Goal: Find specific page/section: Find specific page/section

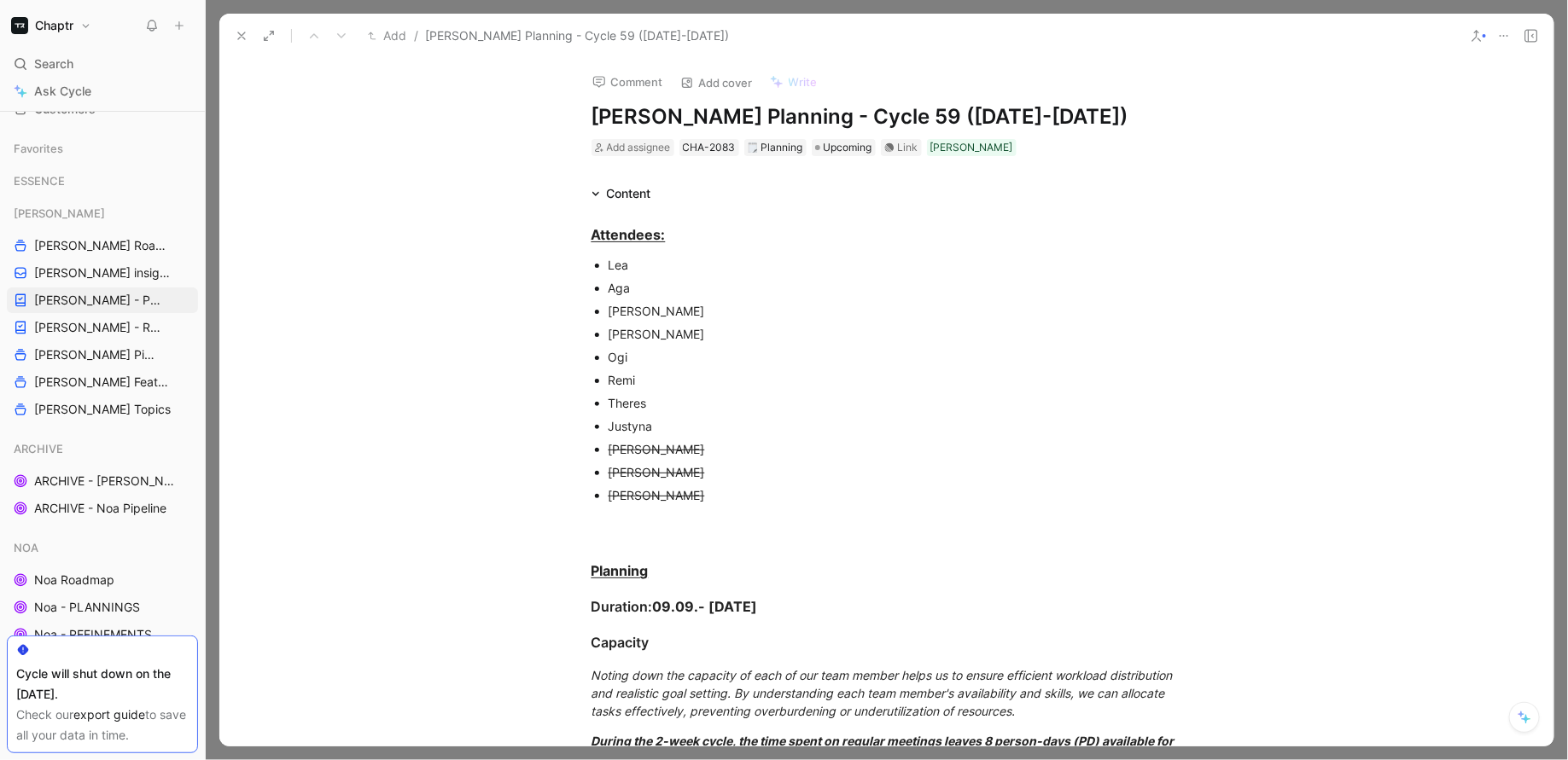
click at [234, 38] on icon at bounding box center [241, 36] width 14 height 14
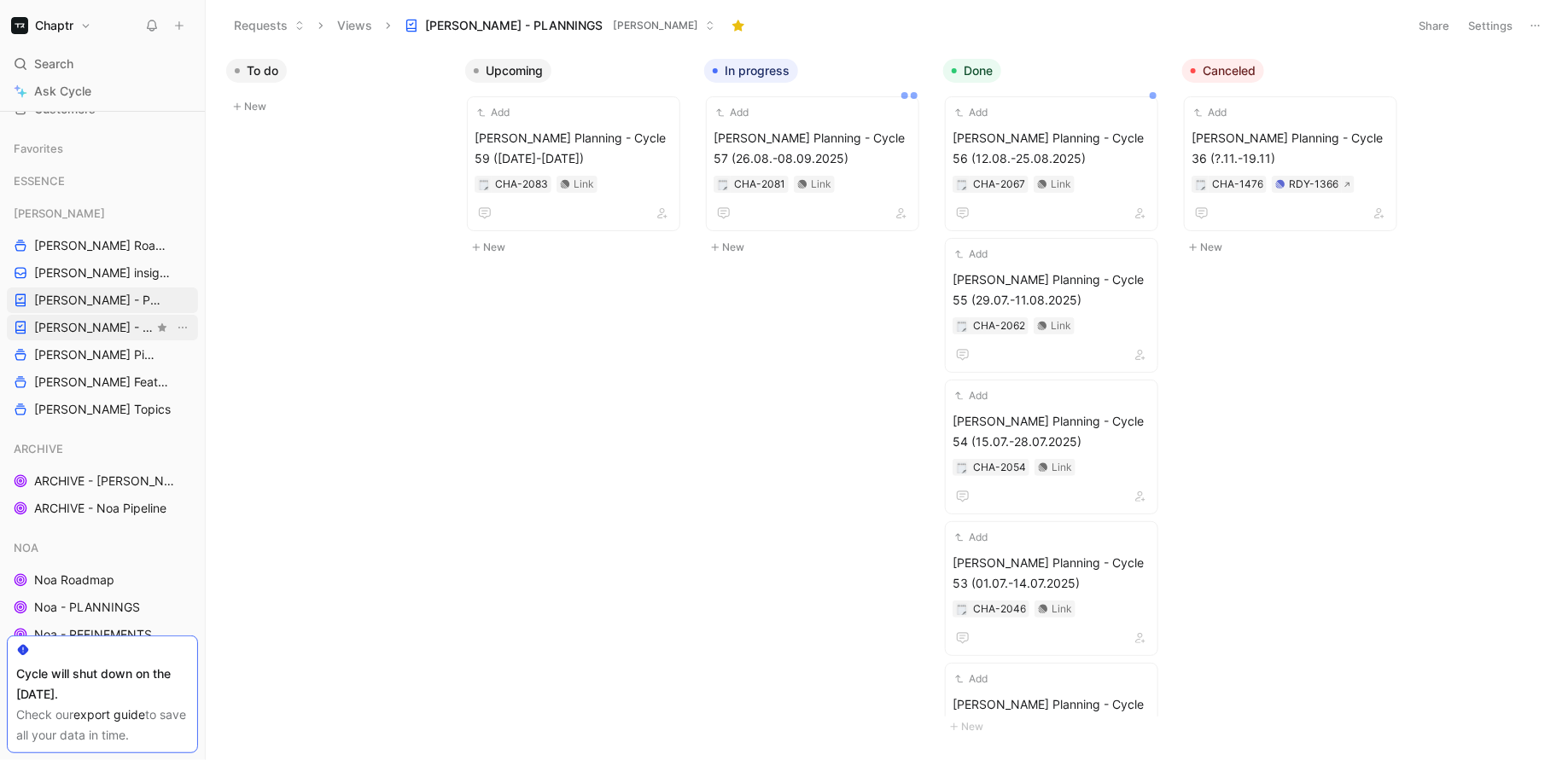
click at [127, 322] on span "[PERSON_NAME] - REFINEMENTS" at bounding box center [93, 328] width 119 height 17
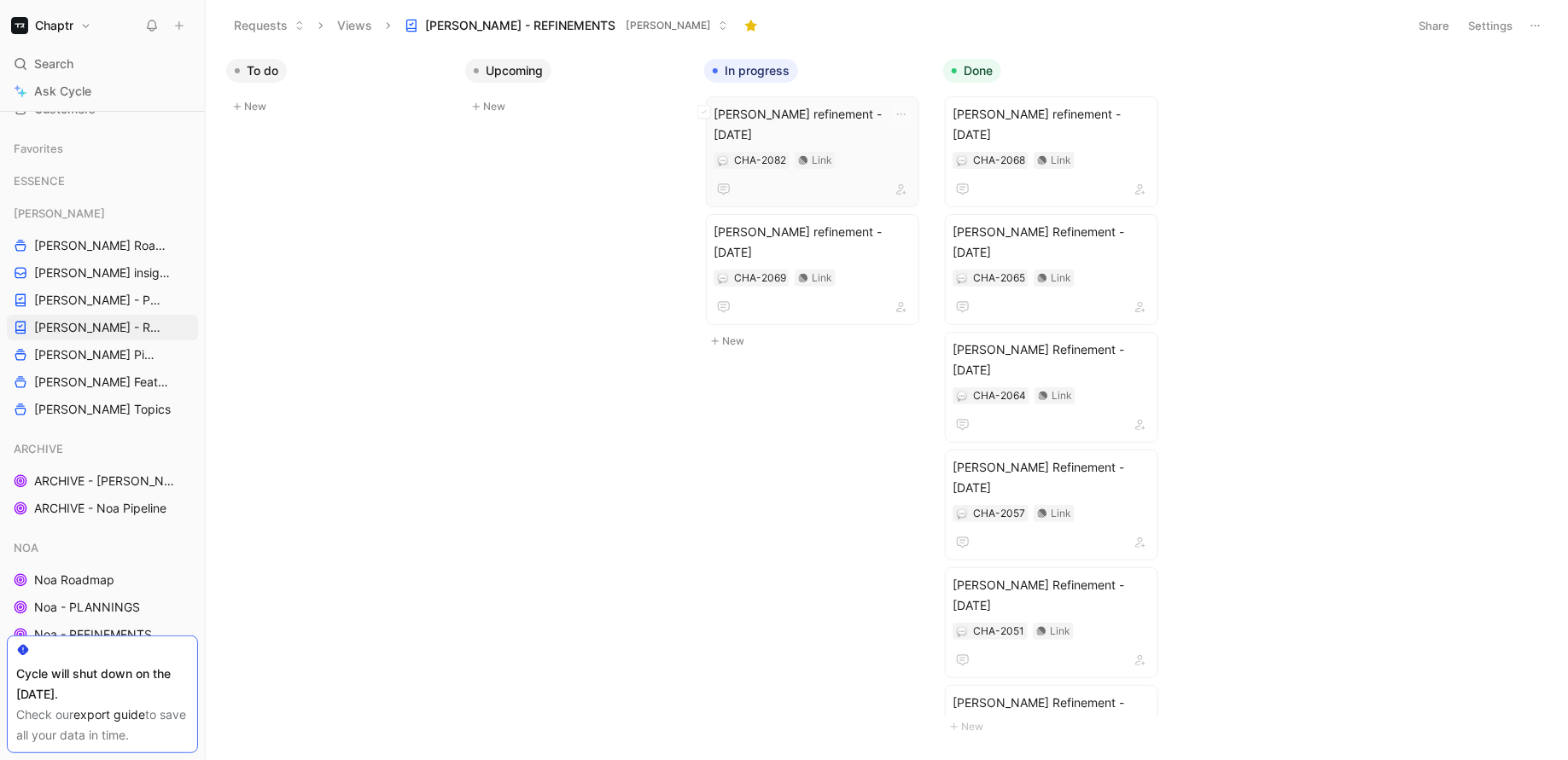
click at [806, 112] on span "[PERSON_NAME] refinement - [DATE]" at bounding box center [812, 124] width 198 height 41
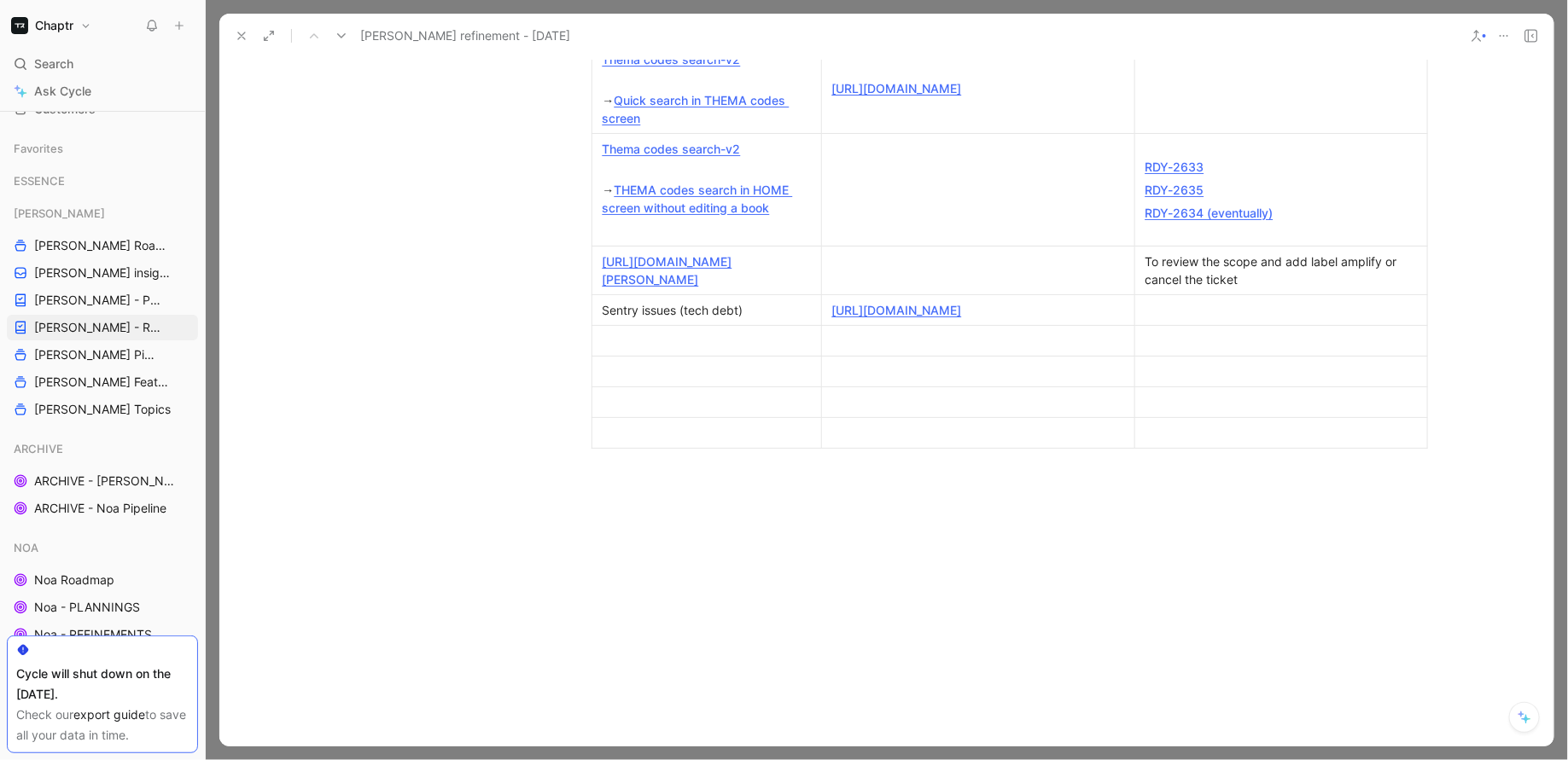
scroll to position [563, 0]
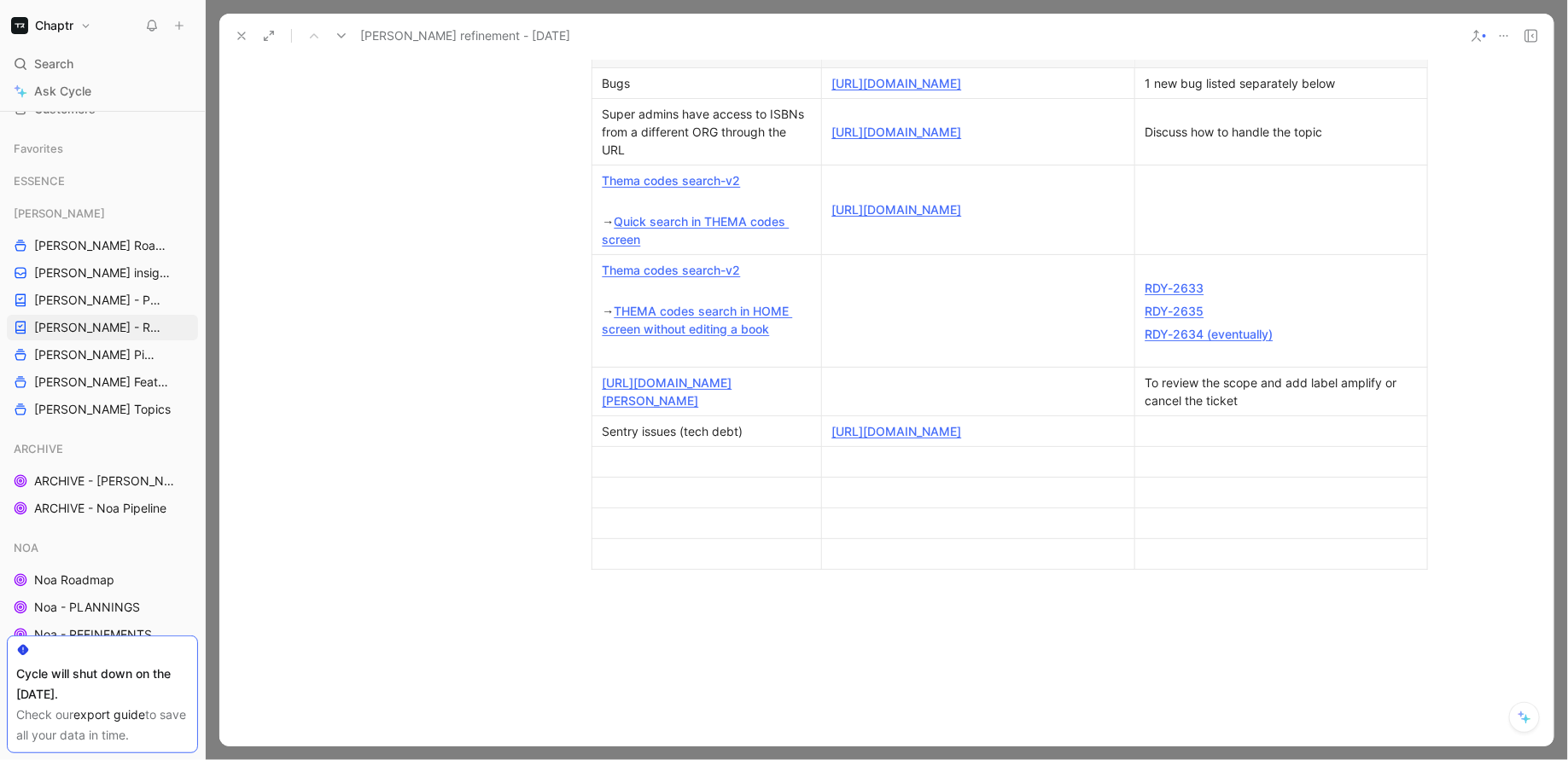
click at [252, 37] on button at bounding box center [241, 35] width 24 height 24
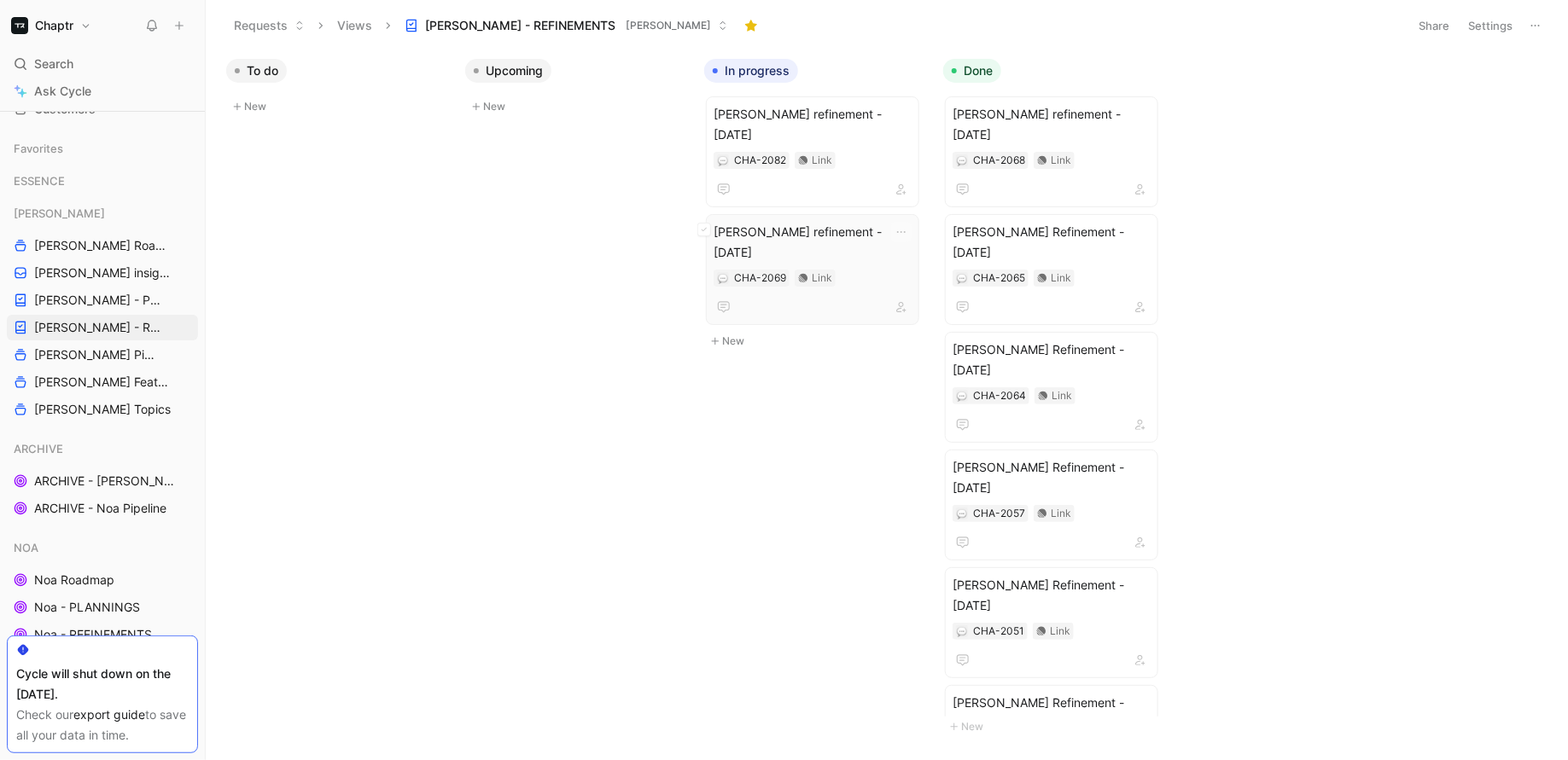
click at [773, 222] on span "[PERSON_NAME] refinement - [DATE]" at bounding box center [812, 242] width 198 height 41
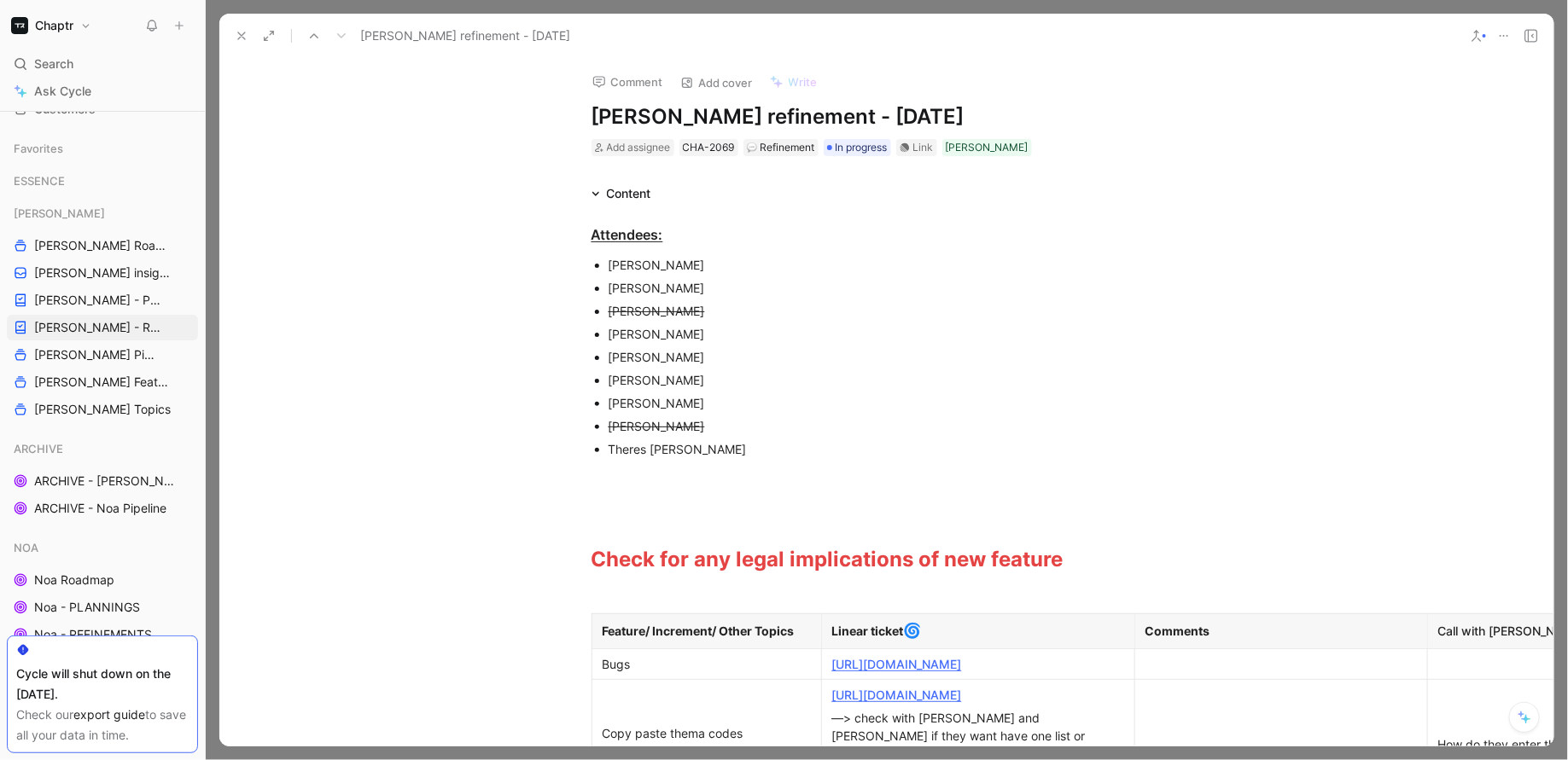
click at [238, 44] on button at bounding box center [241, 35] width 24 height 24
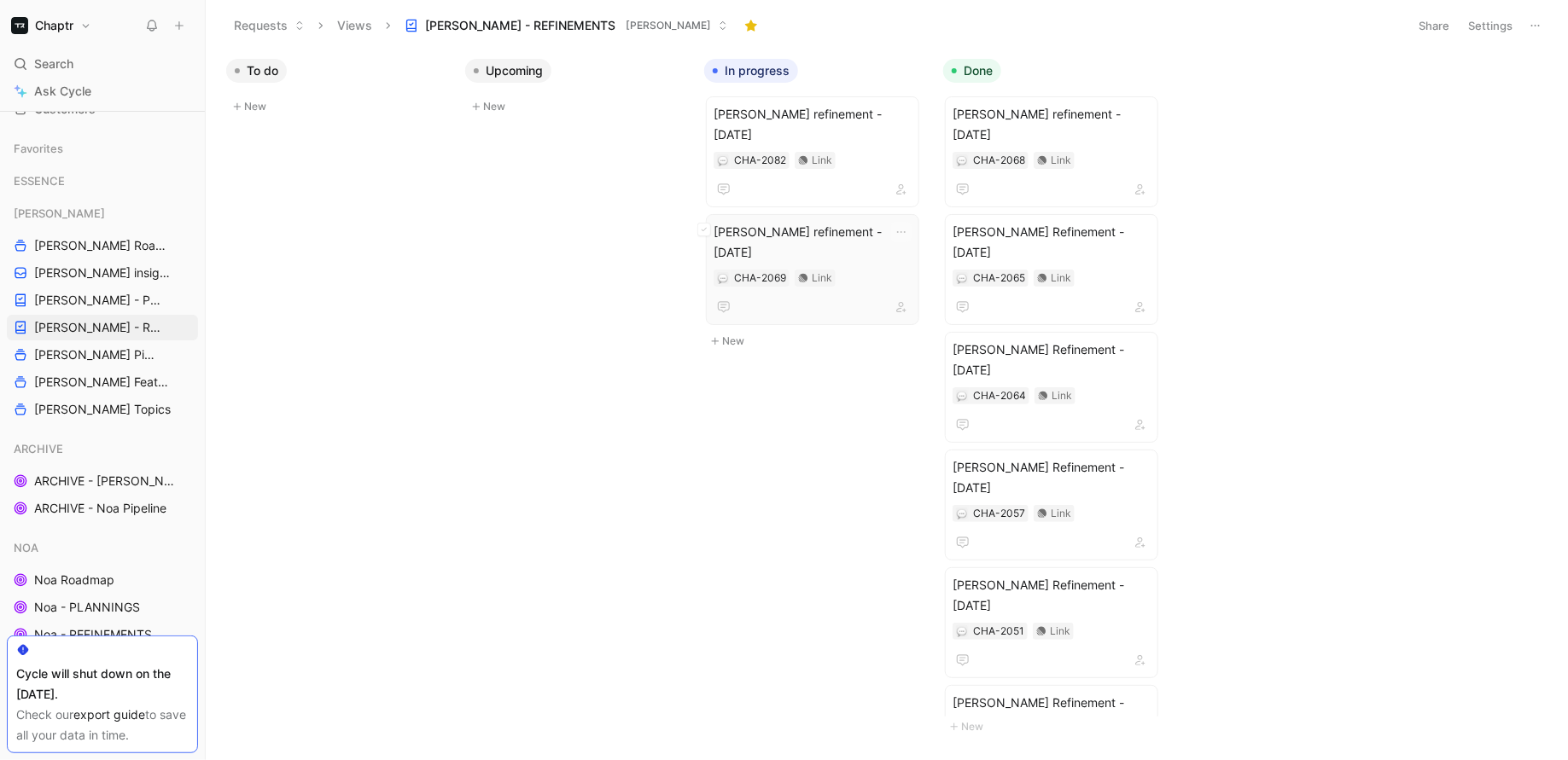
click at [838, 222] on span "[PERSON_NAME] refinement - [DATE]" at bounding box center [812, 242] width 198 height 41
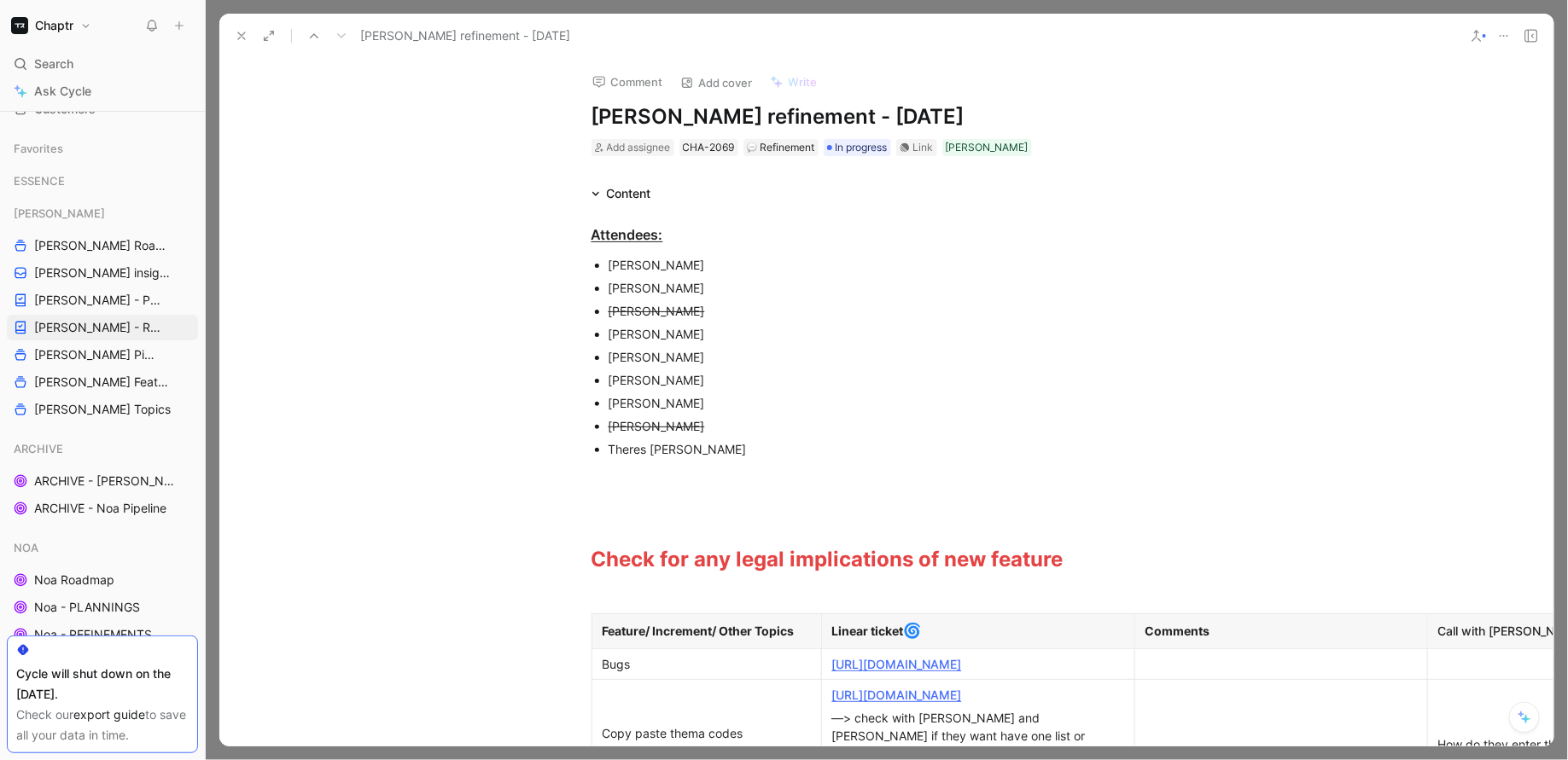
click at [809, 103] on h1 "[PERSON_NAME] refinement - [DATE]" at bounding box center [887, 116] width 591 height 27
drag, startPoint x: 791, startPoint y: 112, endPoint x: 966, endPoint y: 119, distance: 175.1
click at [966, 119] on h1 "[PERSON_NAME] refinement - [DATE]" at bounding box center [887, 116] width 591 height 27
click at [234, 38] on icon at bounding box center [241, 36] width 14 height 14
